Goal: Task Accomplishment & Management: Use online tool/utility

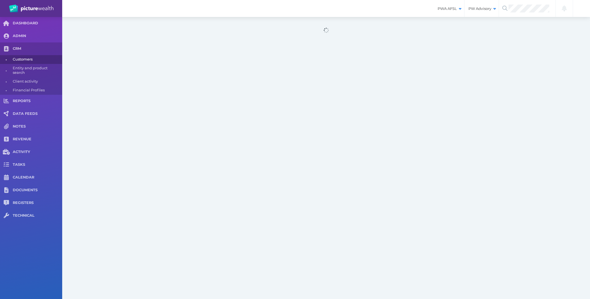
select select "25"
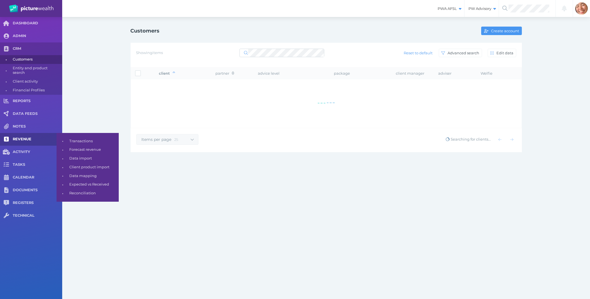
click at [25, 143] on link "REVENUE" at bounding box center [31, 139] width 62 height 13
select select "25"
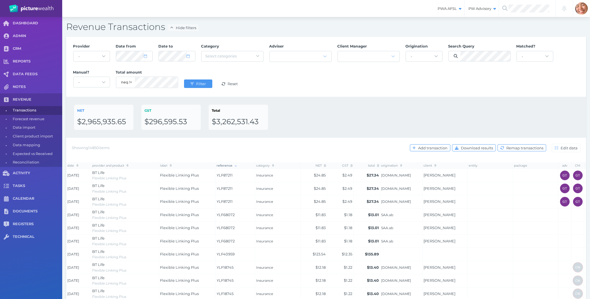
click at [397, 98] on div "NET $2,965,935.65 GST $296,595.53 Total $3,262,531.43" at bounding box center [325, 117] width 519 height 41
click at [36, 127] on span "Data import" at bounding box center [36, 127] width 47 height 9
select select "25"
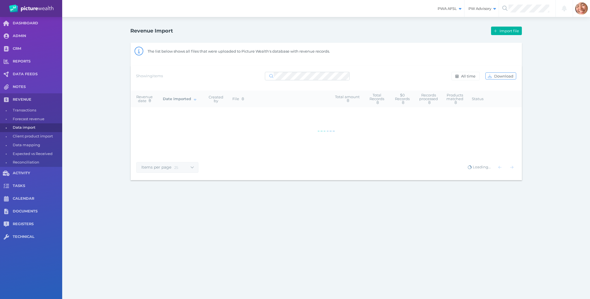
click at [563, 179] on div "Revenue Import Import file The list below shows all files that were uploaded to…" at bounding box center [325, 102] width 527 height 171
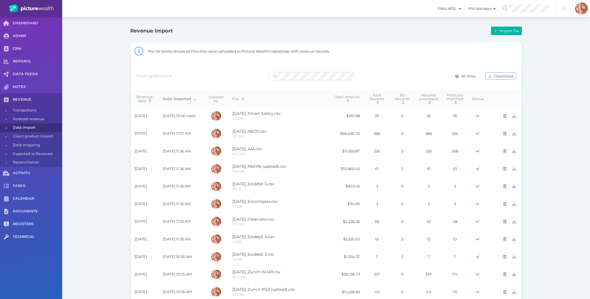
click at [84, 213] on div "Revenue Import Import file The list below shows all files that were uploaded to…" at bounding box center [325, 297] width 527 height 561
click at [498, 32] on span "Import file" at bounding box center [509, 31] width 23 height 5
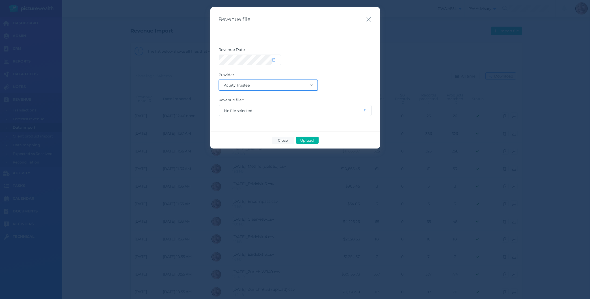
select select "128"
click option "Encompass Protection" at bounding box center [0, 0] width 0 height 0
click at [352, 41] on div "Revenue Date Provider Acuity Trustee AIA Australia AMG Super AMP ASGARD Asteron…" at bounding box center [294, 82] width 169 height 100
drag, startPoint x: 368, startPoint y: 20, endPoint x: 347, endPoint y: 53, distance: 39.9
click at [368, 19] on icon "button" at bounding box center [368, 19] width 5 height 5
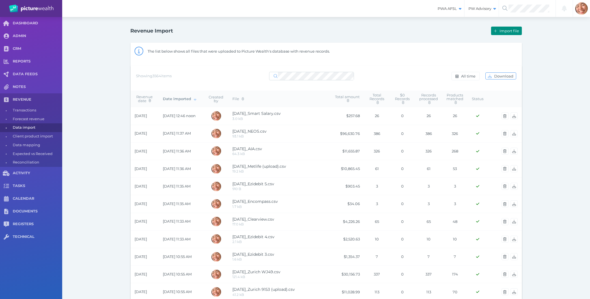
click at [497, 32] on span "button" at bounding box center [494, 31] width 7 height 5
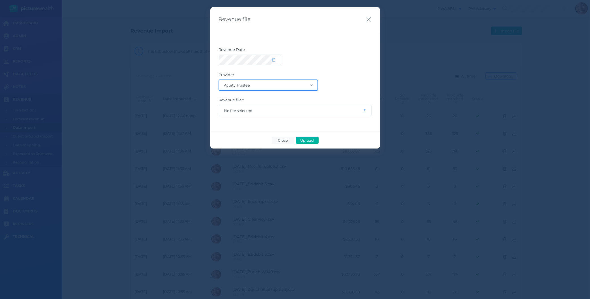
click at [219, 80] on select "Acuity Trustee AIA Australia AMG Super AMP ASGARD Asteron Life Australian Retir…" at bounding box center [268, 85] width 98 height 10
click at [351, 63] on div at bounding box center [295, 60] width 153 height 11
drag, startPoint x: 372, startPoint y: 17, endPoint x: 305, endPoint y: 105, distance: 110.6
click at [372, 18] on div "Revenue file" at bounding box center [294, 19] width 169 height 25
click at [364, 19] on div "Revenue file" at bounding box center [294, 19] width 169 height 25
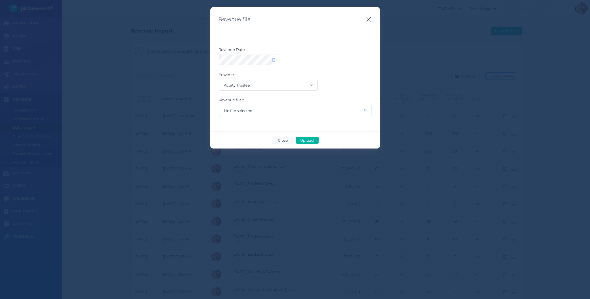
click at [367, 19] on icon "button" at bounding box center [368, 19] width 5 height 7
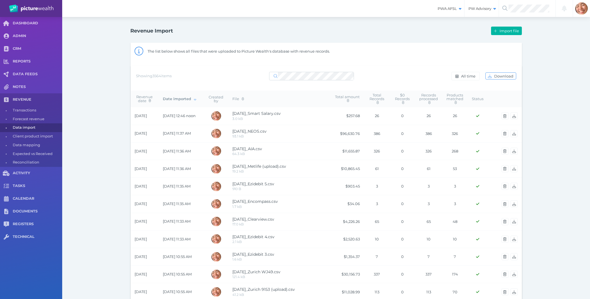
click at [89, 229] on div "Revenue Import Import file The list below shows all files that were uploaded to…" at bounding box center [325, 297] width 527 height 561
click at [90, 43] on div "Revenue Import Import file The list below shows all files that were uploaded to…" at bounding box center [325, 297] width 527 height 561
drag, startPoint x: 98, startPoint y: 129, endPoint x: 80, endPoint y: 239, distance: 111.0
click at [94, 129] on div "Revenue Import Import file The list below shows all files that were uploaded to…" at bounding box center [325, 297] width 527 height 561
click at [117, 206] on div "Revenue Import Import file The list below shows all files that were uploaded to…" at bounding box center [325, 297] width 527 height 561
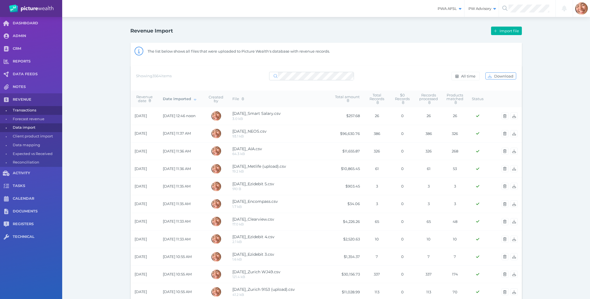
click at [37, 108] on span "Transactions" at bounding box center [36, 110] width 47 height 9
select select "25"
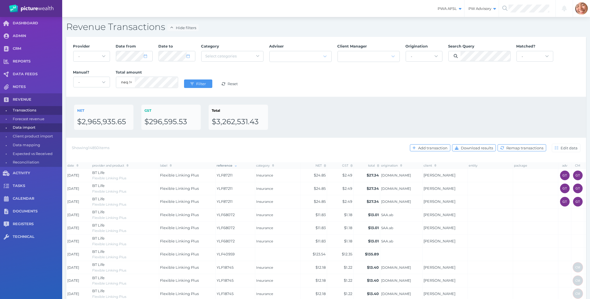
click at [24, 127] on span "Data import" at bounding box center [36, 127] width 47 height 9
select select "25"
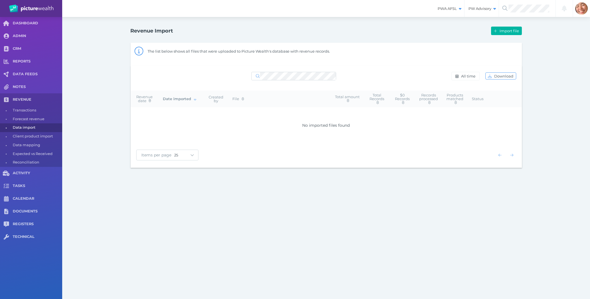
click at [159, 206] on div "PWA AFSL Switch to license: PWA AFSL NEO AFSL (inactive) PW Advisory Switch to …" at bounding box center [295, 149] width 590 height 299
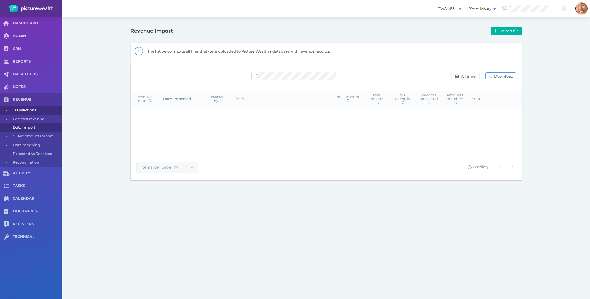
click at [10, 111] on span "•" at bounding box center [6, 110] width 13 height 7
select select "25"
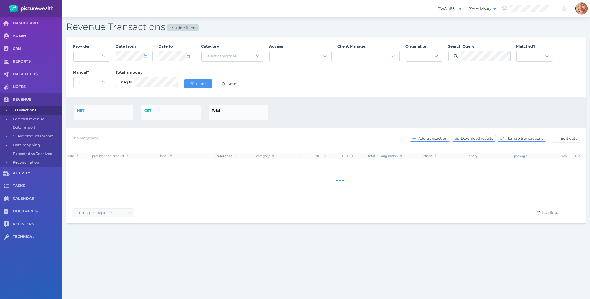
click at [177, 27] on span "Hide filters" at bounding box center [186, 27] width 24 height 5
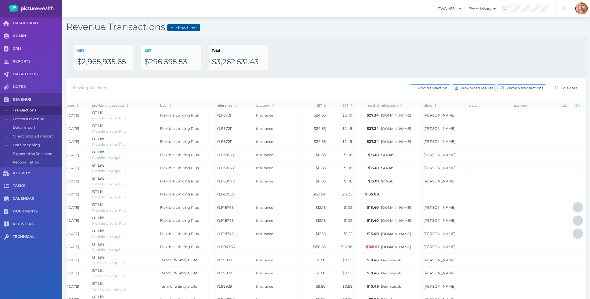
click at [177, 27] on span "Show filters" at bounding box center [186, 27] width 25 height 5
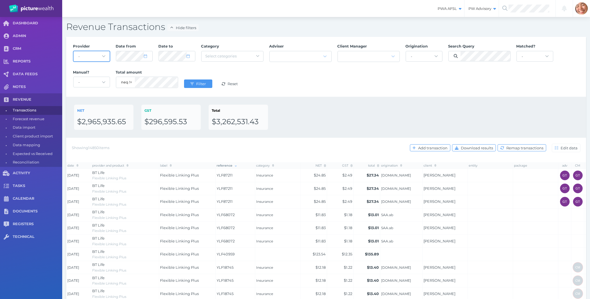
click at [73, 51] on select "- Acuity Fee Revenue Acuity Trustee Advocate Private Wealth Pty Ltd AIA Austral…" at bounding box center [91, 56] width 36 height 10
click option "ING Direct" at bounding box center [0, 0] width 0 height 0
click at [379, 108] on div "NET $2,965,935.65 GST $296,595.53 Total $3,262,531.43" at bounding box center [326, 117] width 504 height 25
click at [317, 112] on div "NET $2,965,935.65 GST $296,595.53 Total $3,262,531.43" at bounding box center [326, 117] width 504 height 25
click at [334, 121] on div "NET $2,965,935.65 GST $296,595.53 Total $3,262,531.43" at bounding box center [326, 117] width 504 height 25
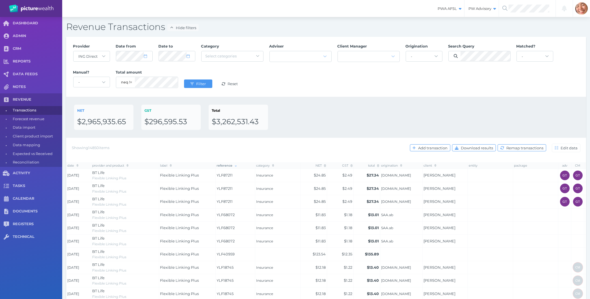
click at [423, 100] on div "NET $2,965,935.65 GST $296,595.53 Total $3,262,531.43" at bounding box center [325, 117] width 519 height 41
click at [398, 111] on div "NET $2,965,935.65 GST $296,595.53 Total $3,262,531.43" at bounding box center [326, 117] width 504 height 25
click at [73, 51] on select "- Acuity Fee Revenue Acuity Trustee Advocate Private Wealth Pty Ltd AIA Austral…" at bounding box center [91, 56] width 36 height 10
select select "null"
click option "-" at bounding box center [0, 0] width 0 height 0
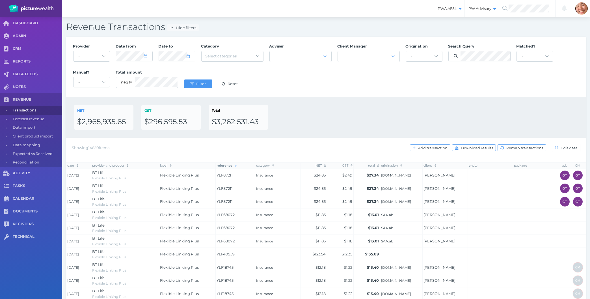
click at [320, 95] on div "Provider - Acuity Fee Revenue Acuity Trustee Advocate Private Wealth Pty Ltd AI…" at bounding box center [325, 67] width 519 height 60
click at [201, 84] on span "Filter" at bounding box center [201, 83] width 13 height 5
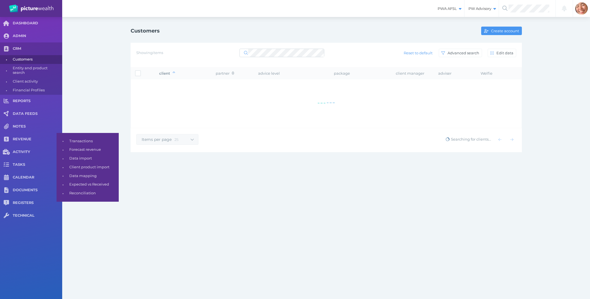
select select "25"
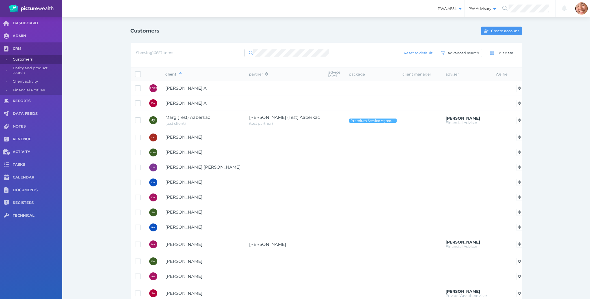
click at [253, 54] on icon at bounding box center [251, 53] width 4 height 4
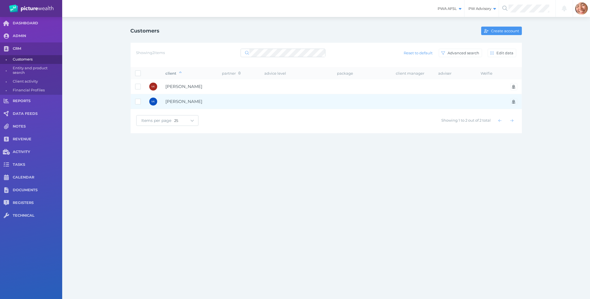
click at [215, 108] on td "[PERSON_NAME]" at bounding box center [189, 101] width 56 height 15
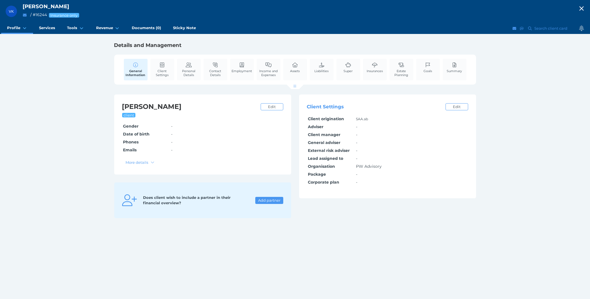
click at [272, 255] on div "VK [PERSON_NAME] / # 16244 Insurance only Open menu Close menu Profile General …" at bounding box center [295, 149] width 590 height 299
click at [110, 230] on div "VK [PERSON_NAME] / # 16244 Insurance only Open menu Close menu Profile General …" at bounding box center [295, 149] width 590 height 299
